Goal: Task Accomplishment & Management: Manage account settings

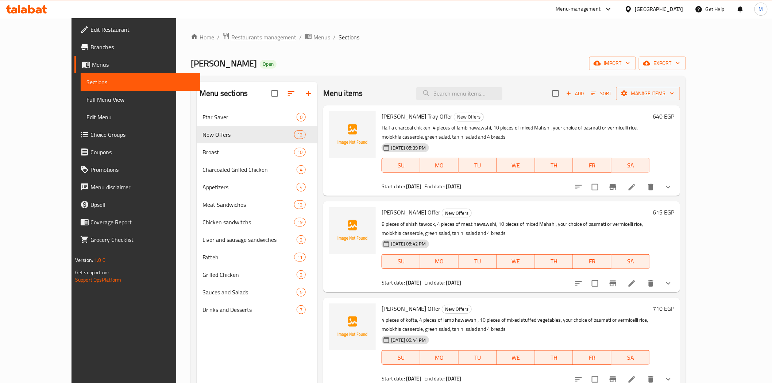
click at [231, 40] on span "Restaurants management" at bounding box center [263, 37] width 65 height 9
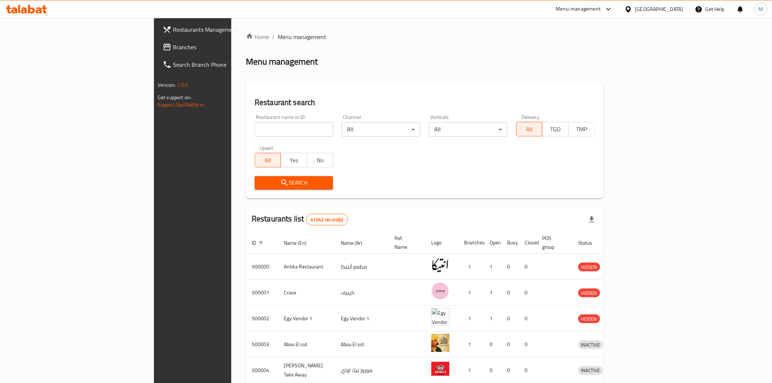
click at [673, 7] on div "[GEOGRAPHIC_DATA]" at bounding box center [659, 9] width 48 height 8
click at [608, 187] on div "[GEOGRAPHIC_DATA]" at bounding box center [605, 191] width 60 height 17
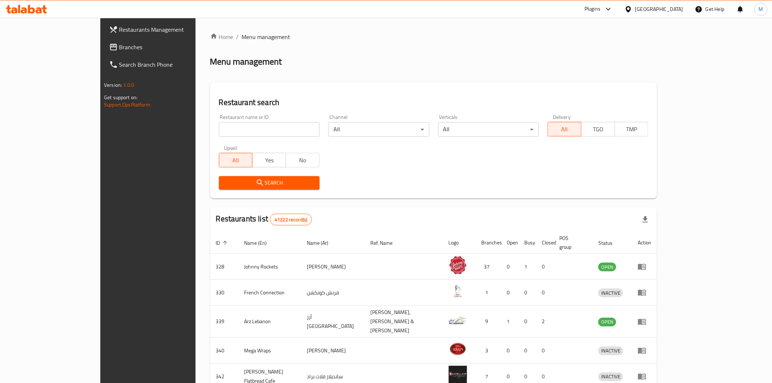
click at [219, 130] on input "search" at bounding box center [269, 129] width 101 height 15
paste input "BurgerFuel"
type input "BurgerFuel"
click button "Search" at bounding box center [269, 183] width 101 height 14
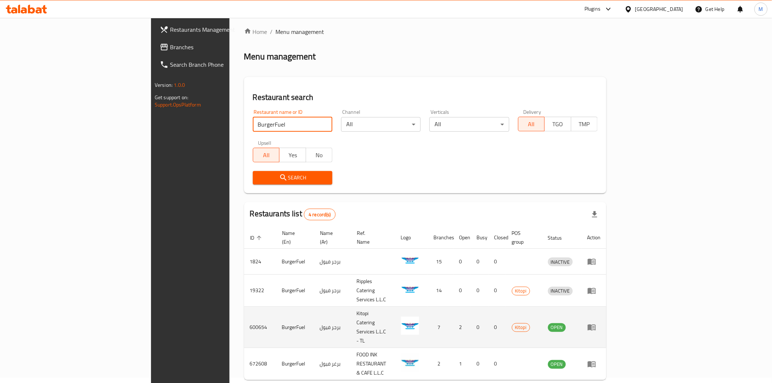
scroll to position [6, 0]
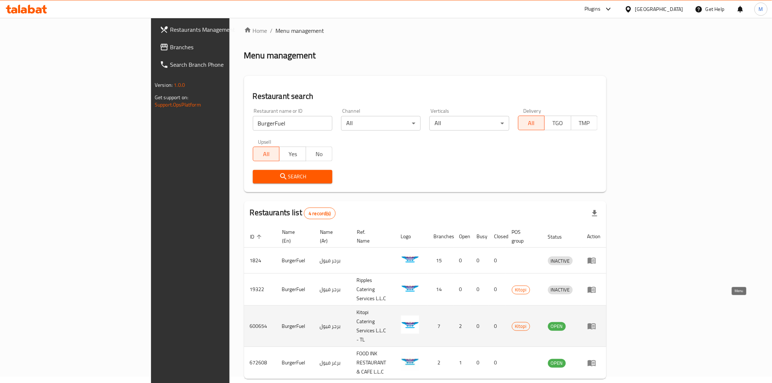
click at [596, 322] on icon "enhanced table" at bounding box center [592, 326] width 9 height 9
